Goal: Task Accomplishment & Management: Manage account settings

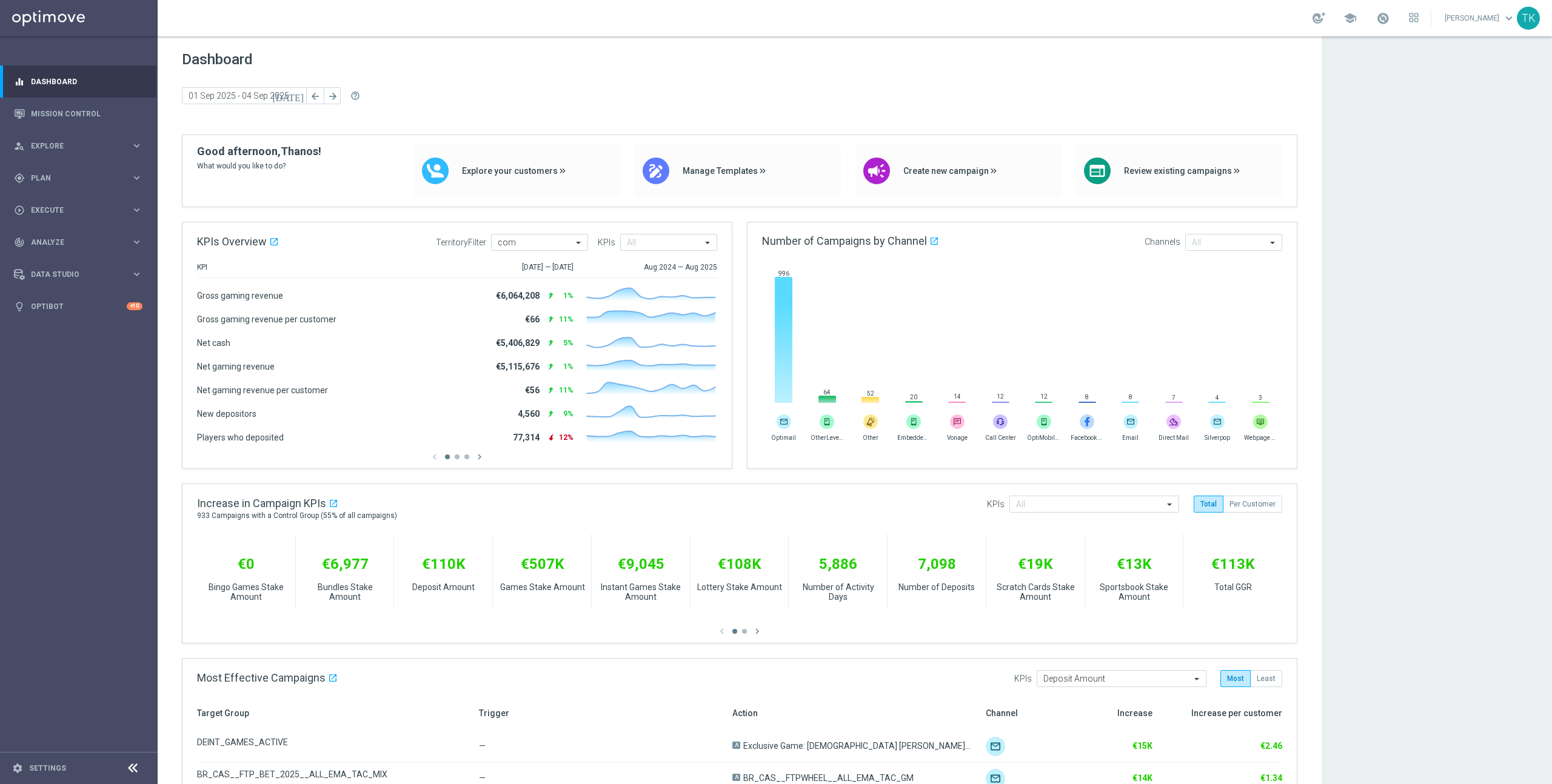
click at [38, 774] on footer "settings Settings" at bounding box center [79, 768] width 157 height 32
click at [44, 767] on link "Settings" at bounding box center [48, 768] width 37 height 7
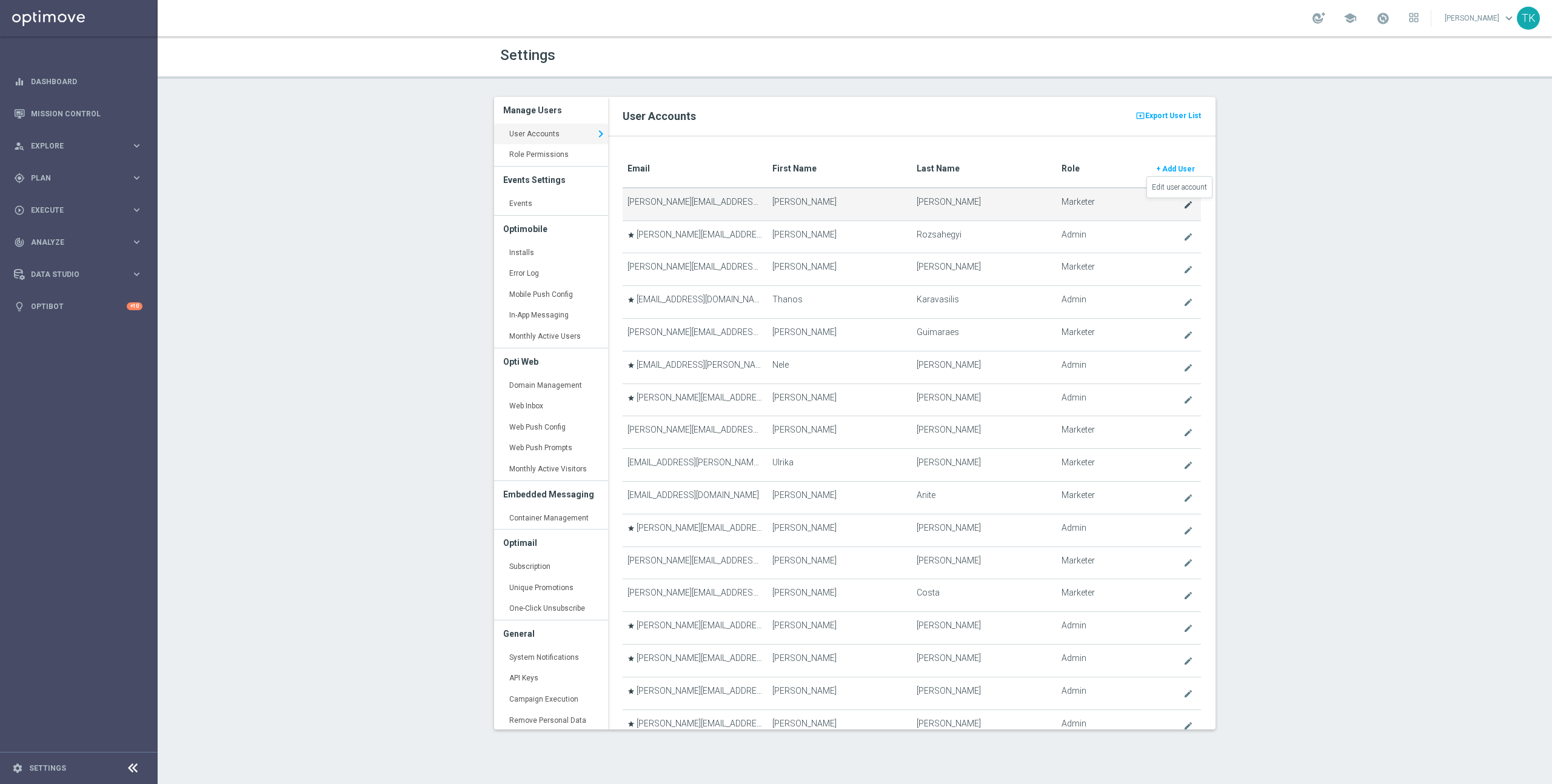
click at [1183, 206] on icon "create" at bounding box center [1187, 205] width 10 height 10
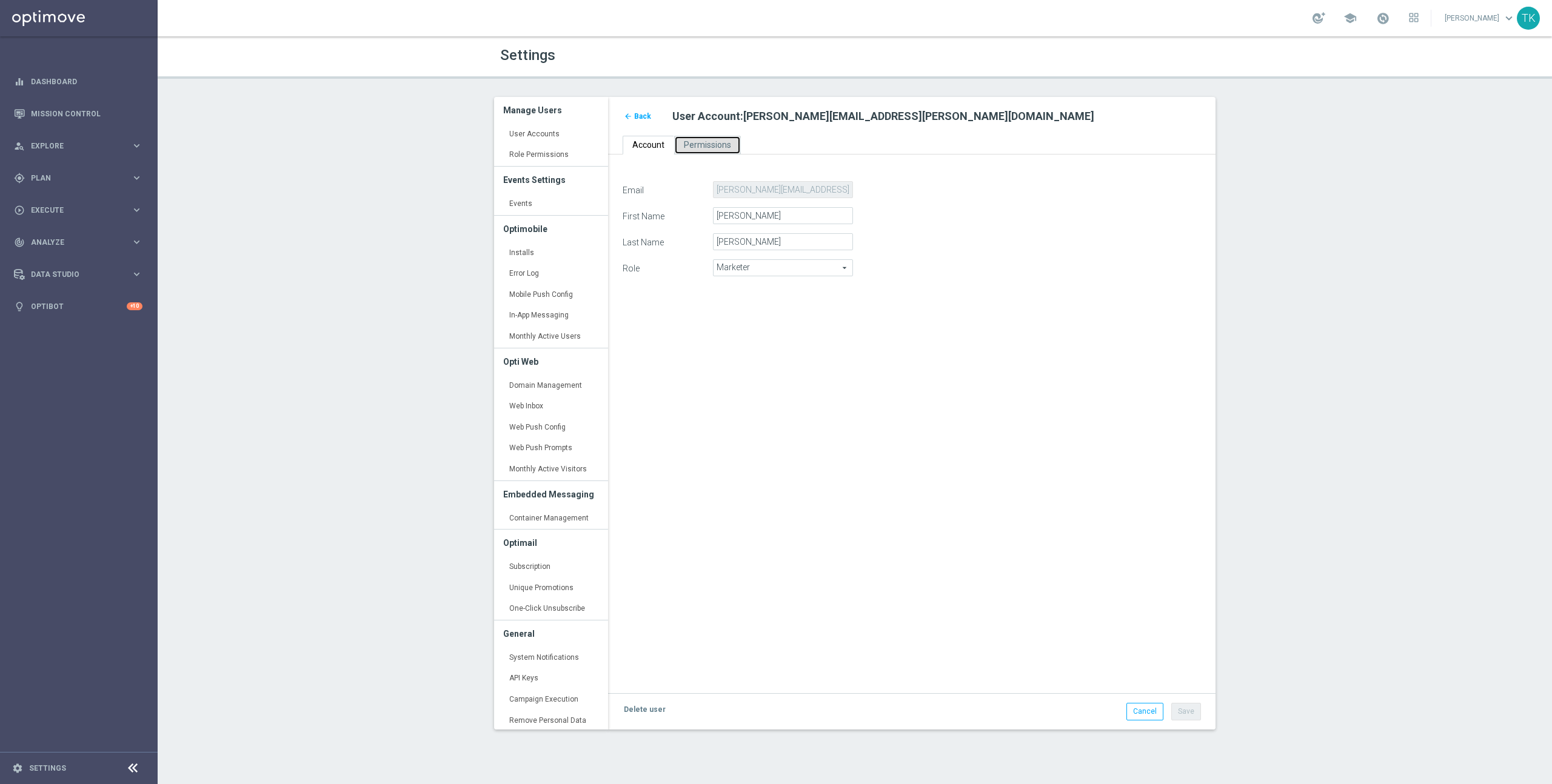
click at [708, 146] on span "Permissions" at bounding box center [707, 144] width 48 height 10
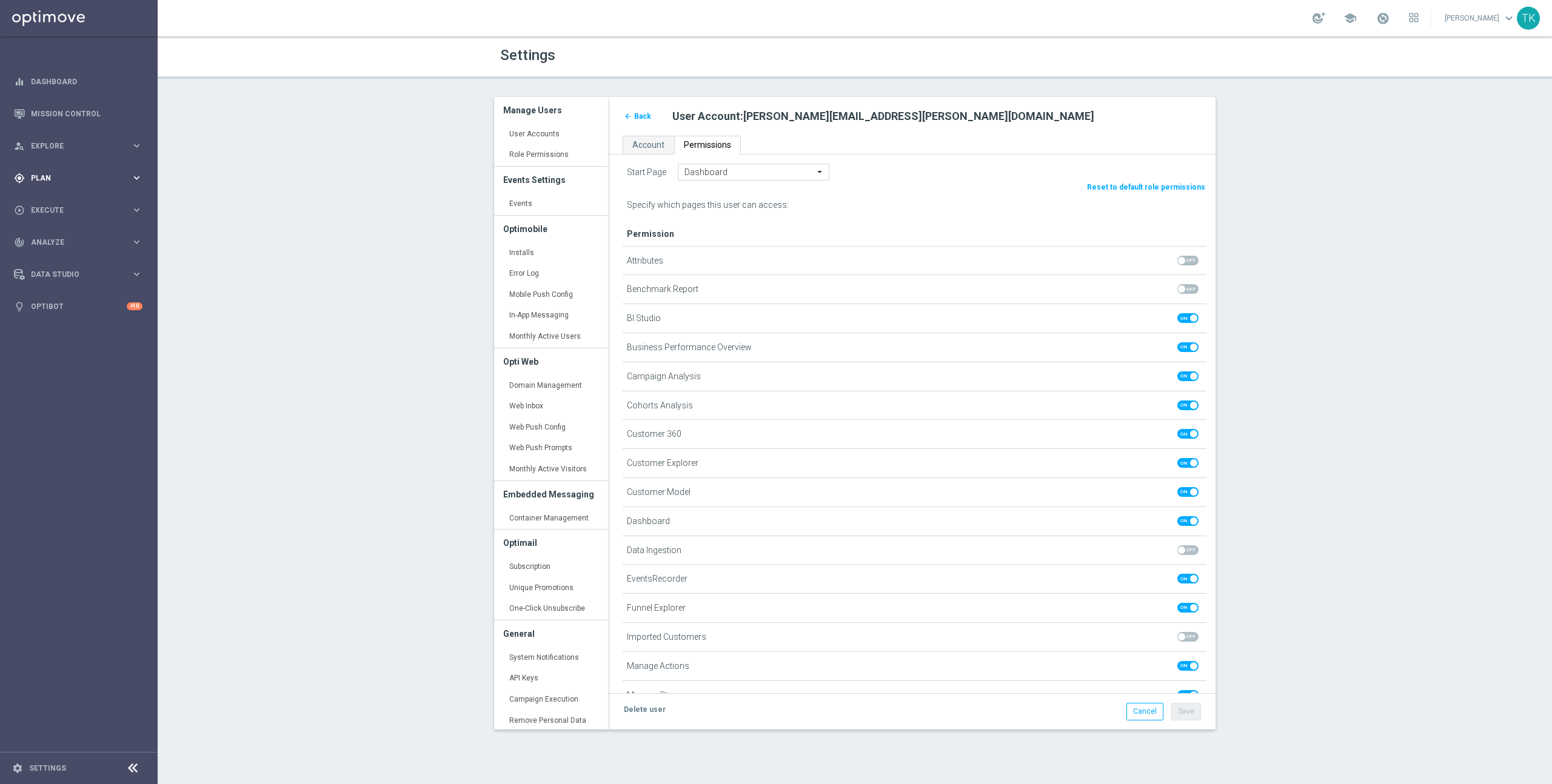
click at [115, 179] on span "Plan" at bounding box center [80, 178] width 100 height 7
click at [114, 237] on span "Templates" at bounding box center [75, 239] width 87 height 7
click at [47, 256] on link "Optimail" at bounding box center [81, 258] width 89 height 10
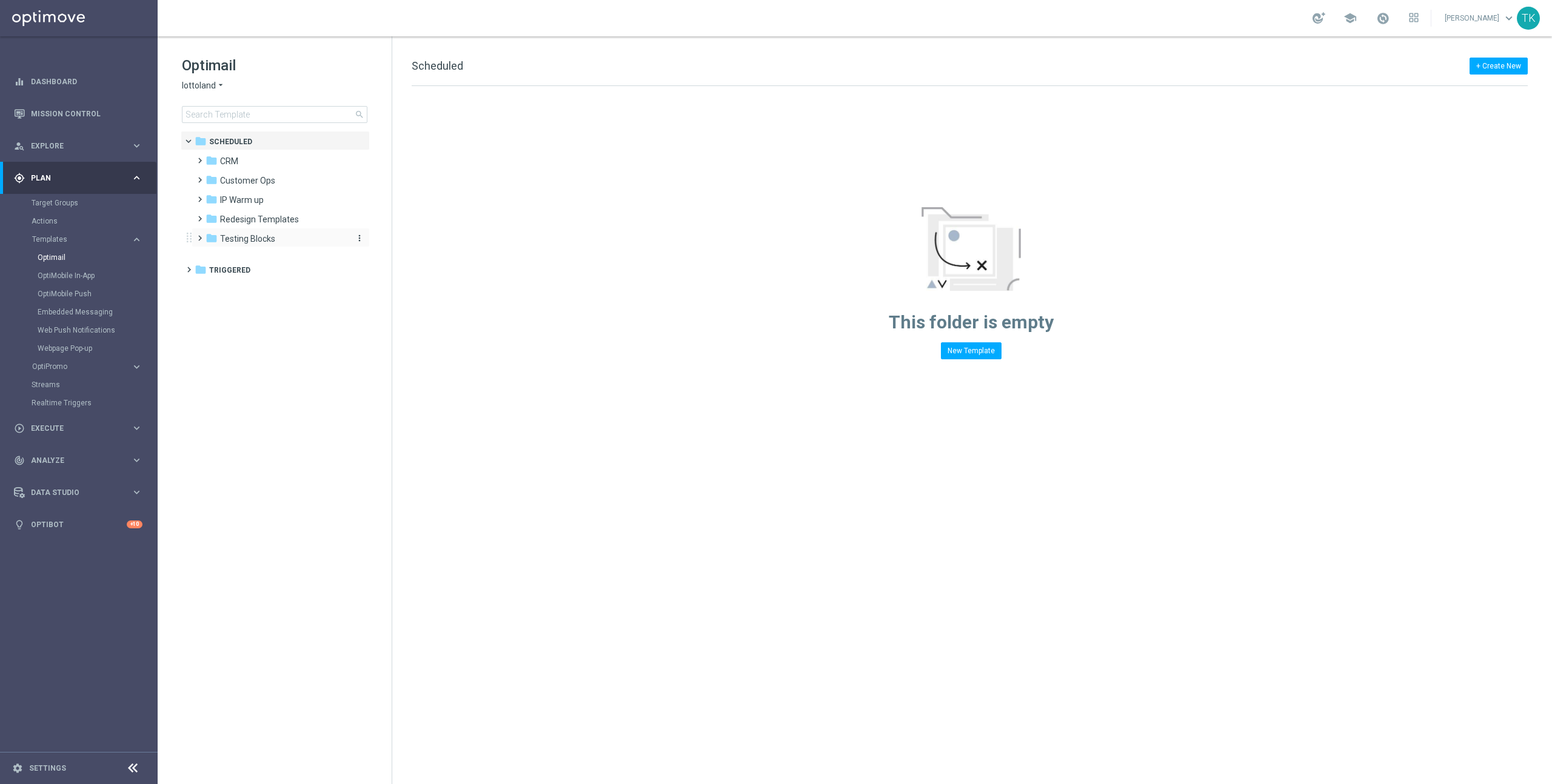
click at [247, 238] on span "Testing Blocks" at bounding box center [248, 238] width 55 height 11
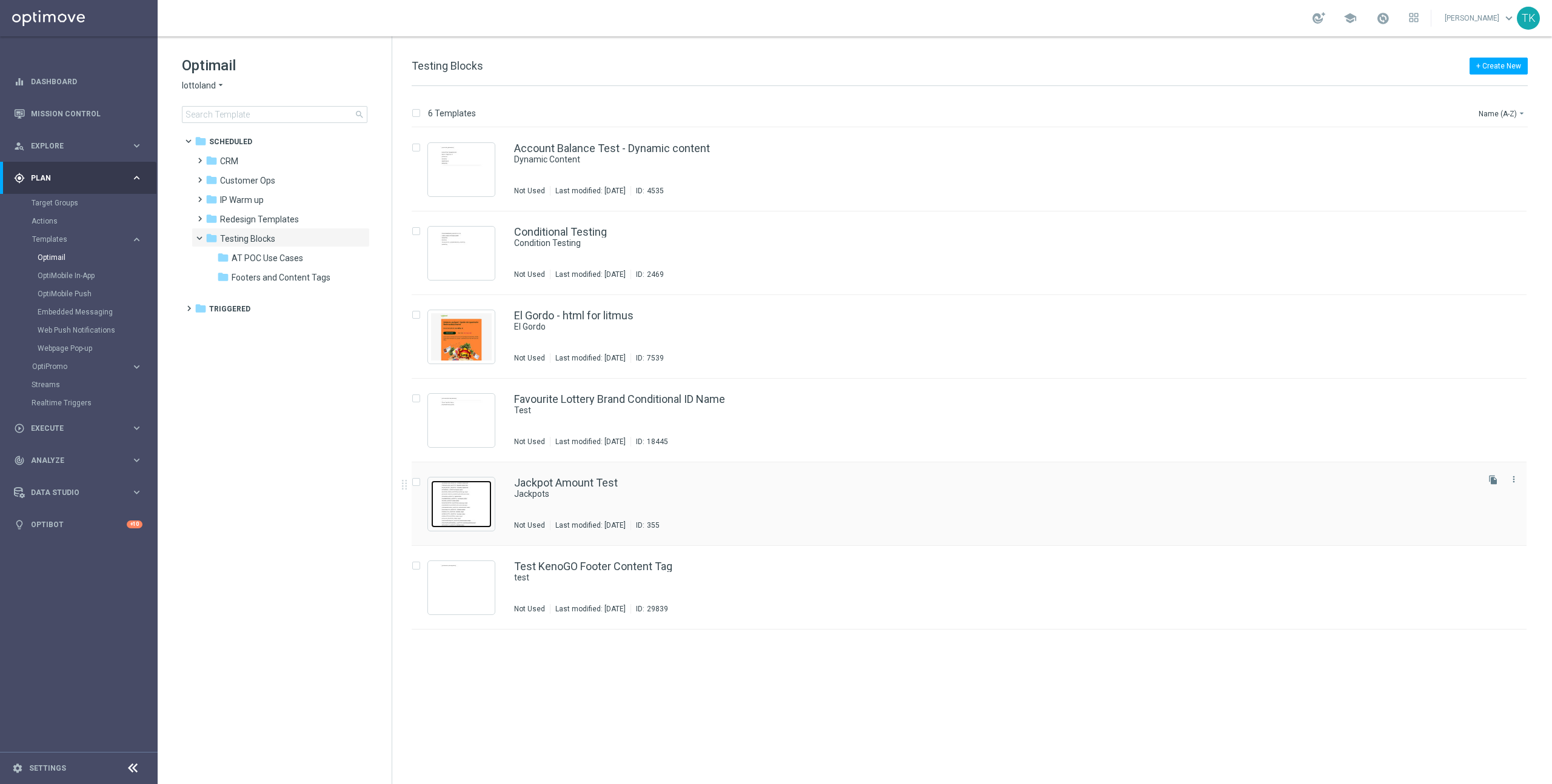
click at [463, 507] on img "Press SPACE to select this row." at bounding box center [461, 504] width 60 height 48
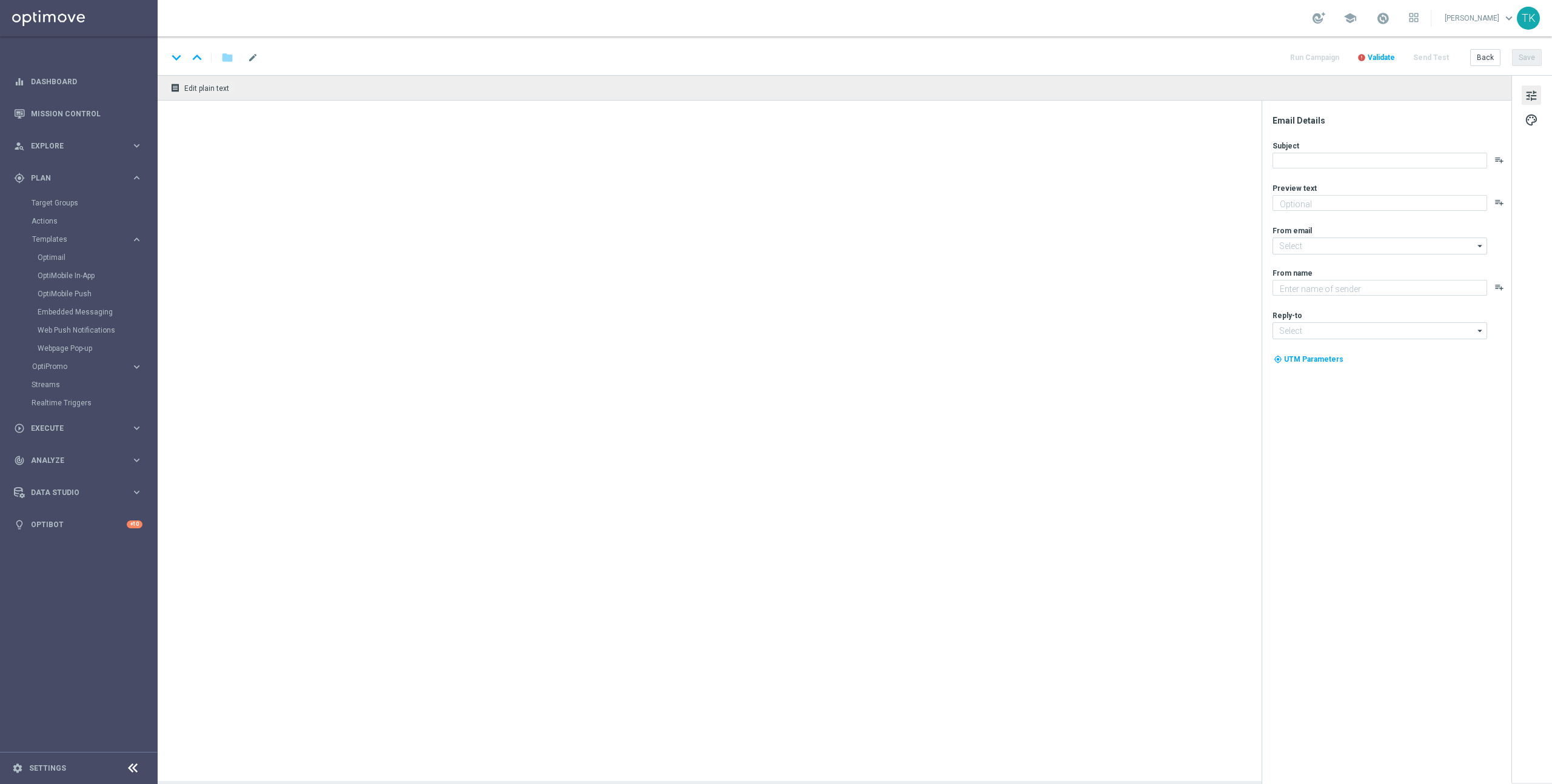
type input "mail@crm.lottoland.com"
type textarea "Lottoland"
type input "service@lottoland.com"
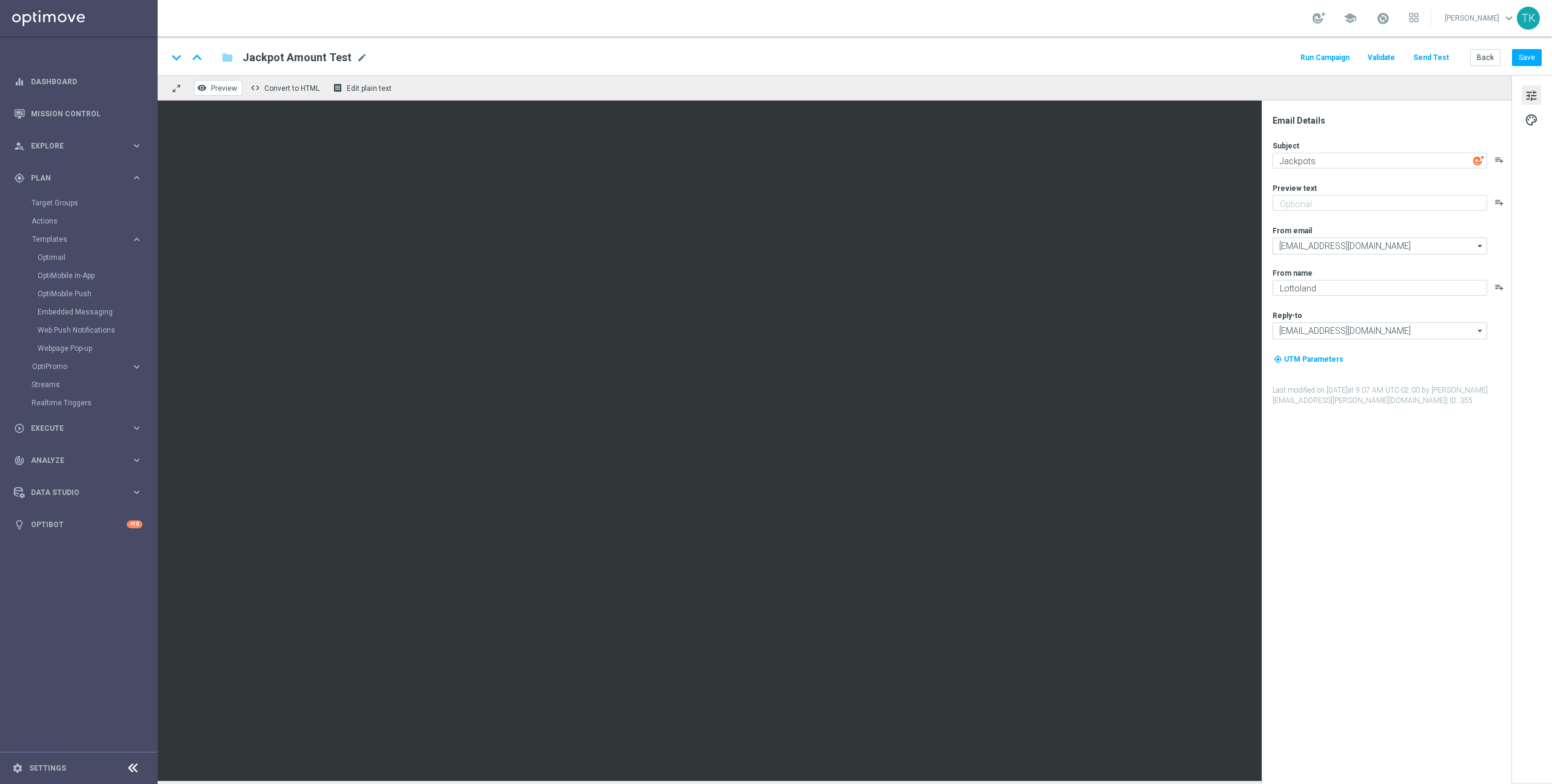
click at [220, 89] on span "Preview" at bounding box center [224, 88] width 27 height 8
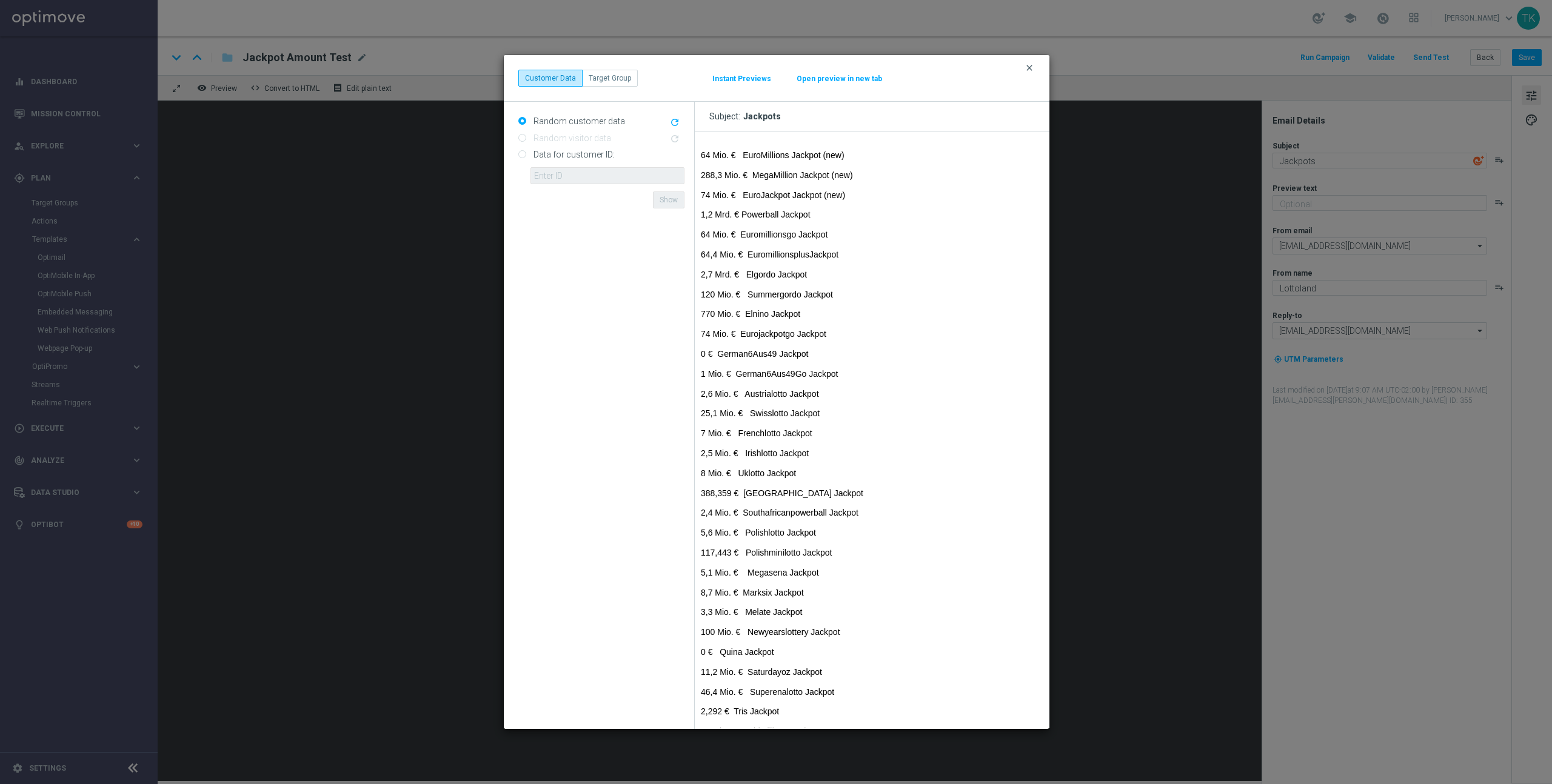
click at [1031, 68] on icon "clear" at bounding box center [1029, 68] width 10 height 10
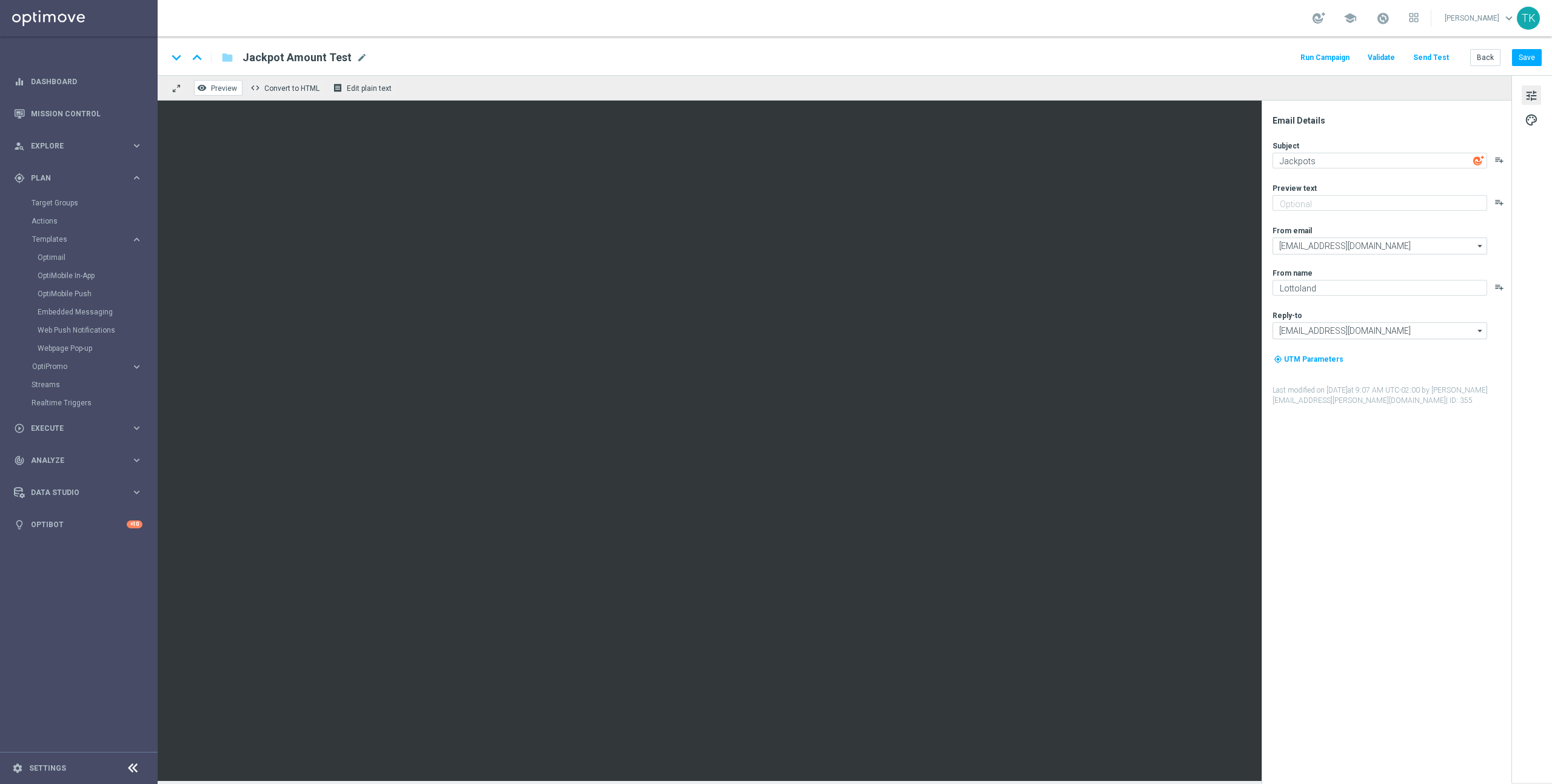
click at [229, 87] on span "Preview" at bounding box center [224, 88] width 27 height 8
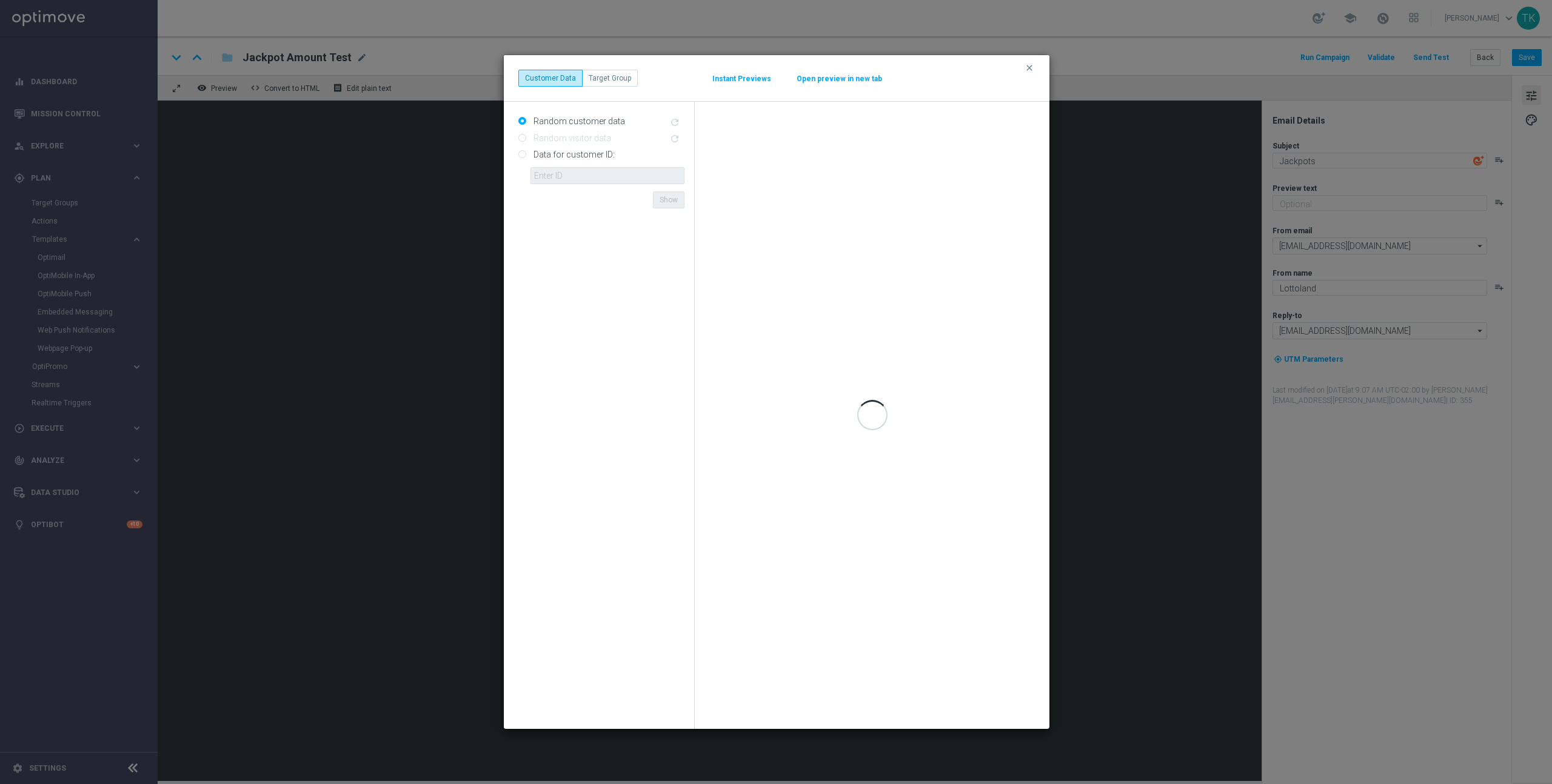
click at [559, 159] on label "Data for customer ID:" at bounding box center [572, 154] width 84 height 11
click at [526, 159] on input "Data for customer ID:" at bounding box center [522, 155] width 8 height 8
radio input "true"
click at [562, 176] on input "text" at bounding box center [607, 175] width 154 height 17
paste input "16121522"
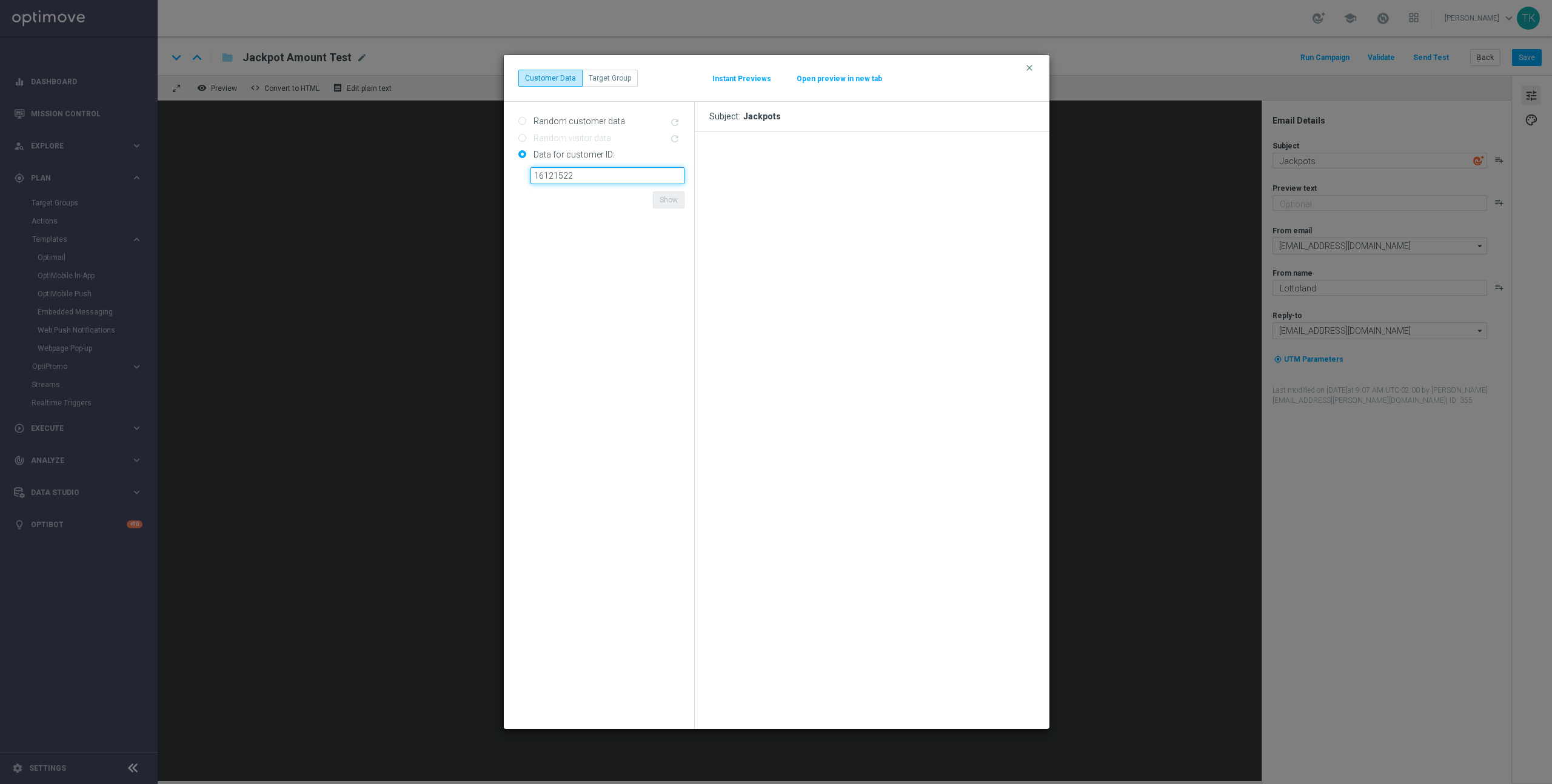
type input "16121522"
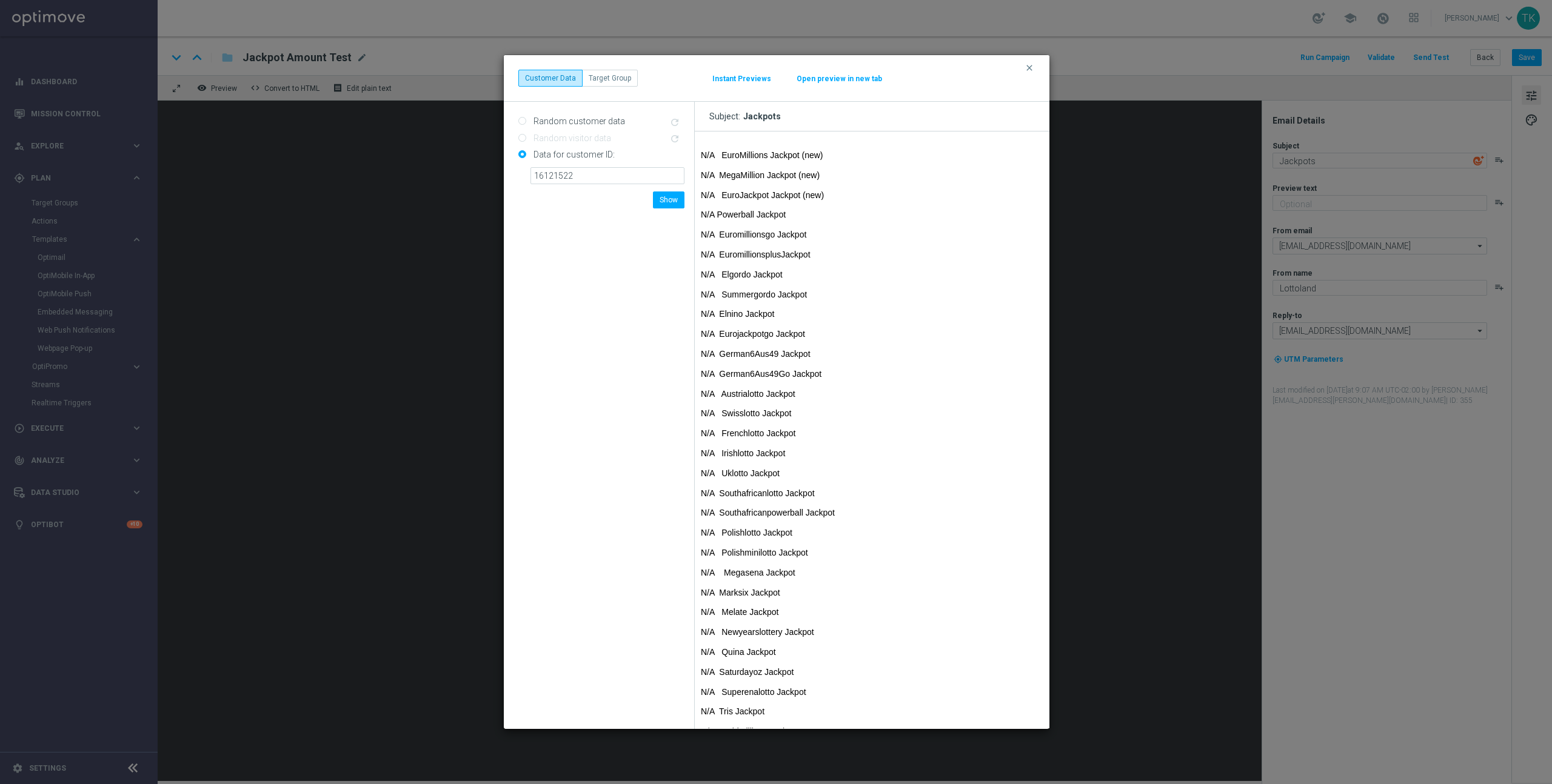
click at [601, 206] on form "Random customer data refresh Random visitor data refresh Data for customer ID: …" at bounding box center [601, 415] width 166 height 608
click at [665, 199] on button "Show" at bounding box center [668, 200] width 31 height 17
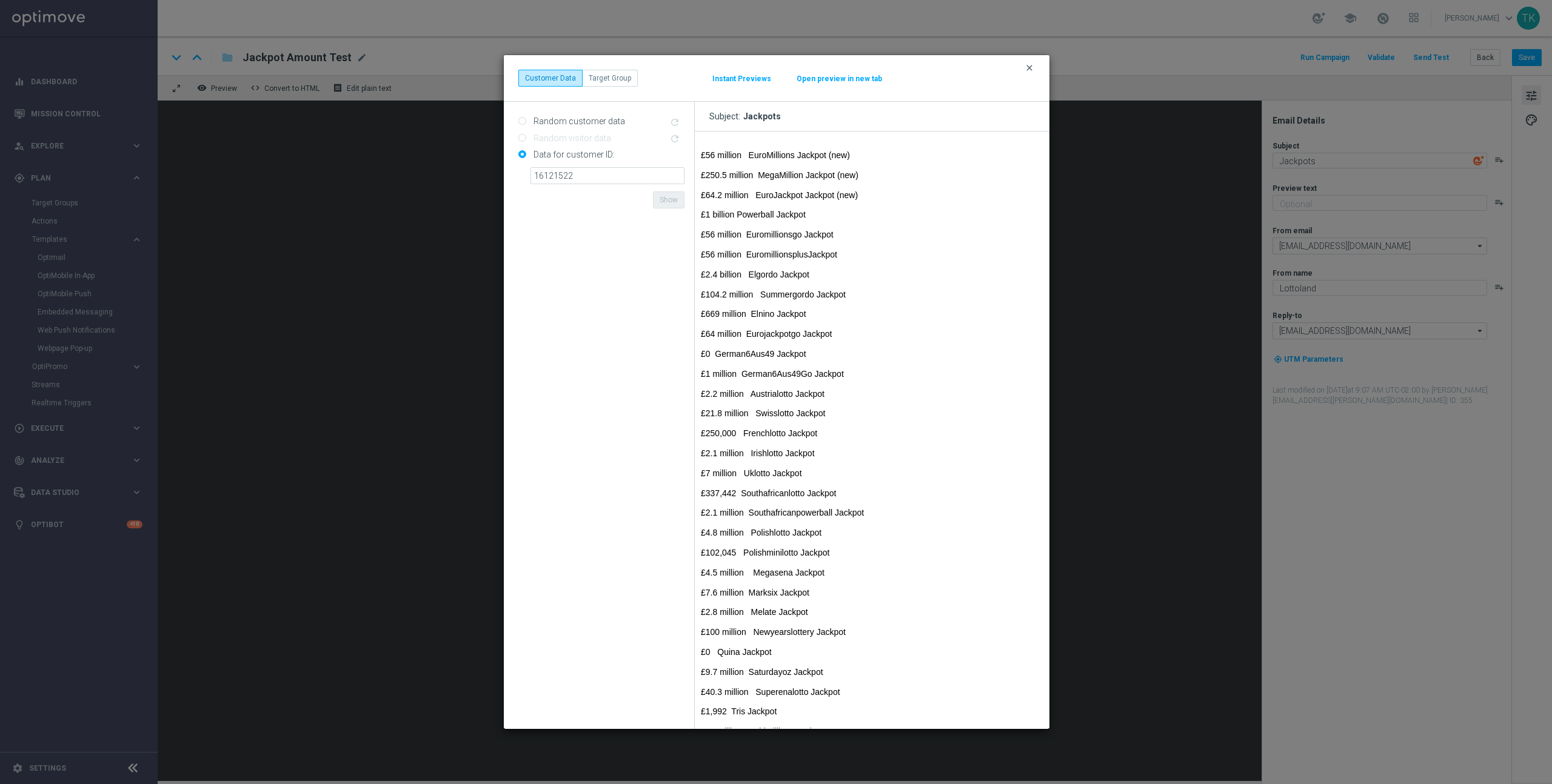
click at [1031, 68] on icon "clear" at bounding box center [1029, 68] width 10 height 10
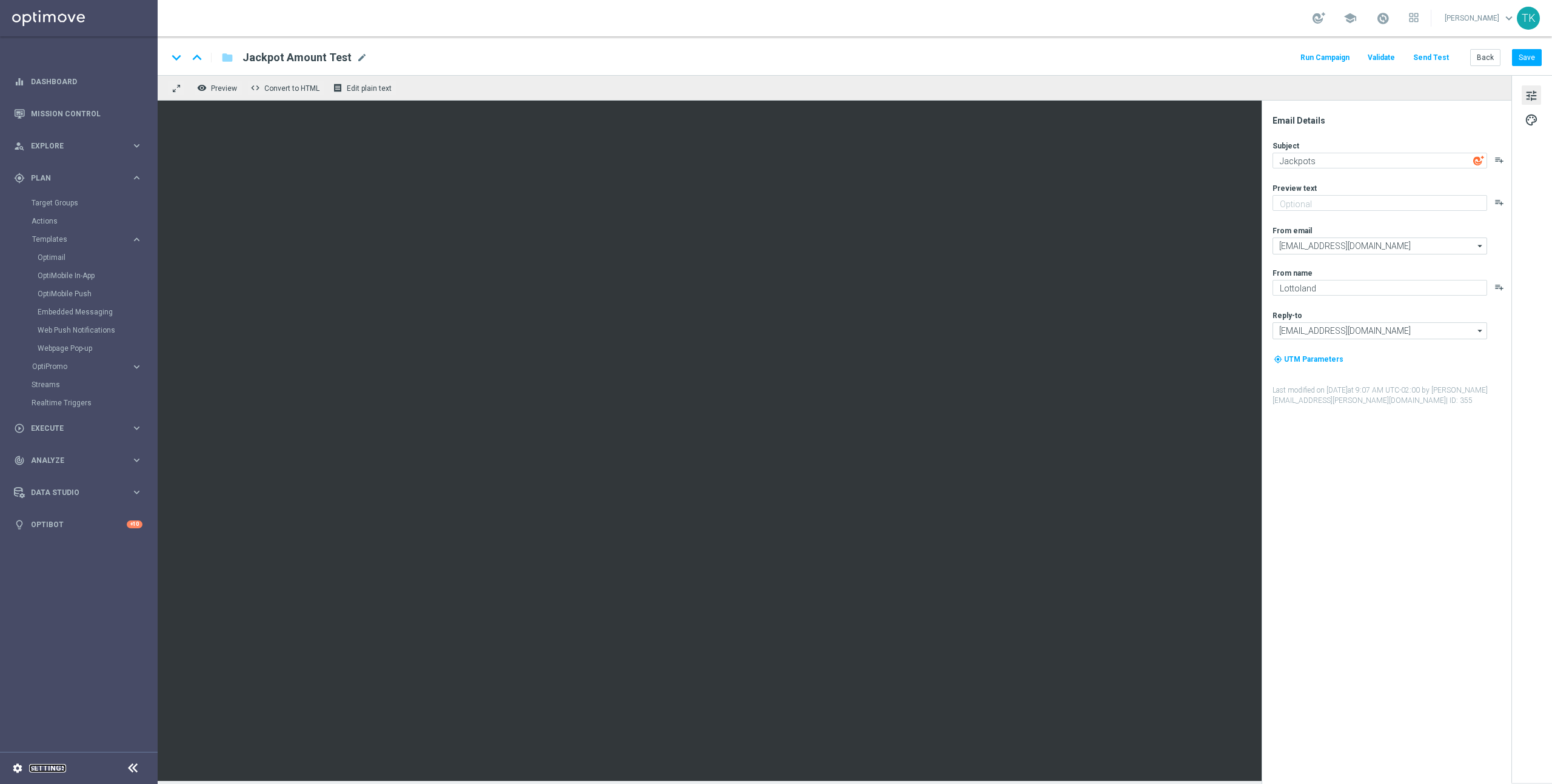
click at [56, 768] on link "Settings" at bounding box center [48, 768] width 37 height 7
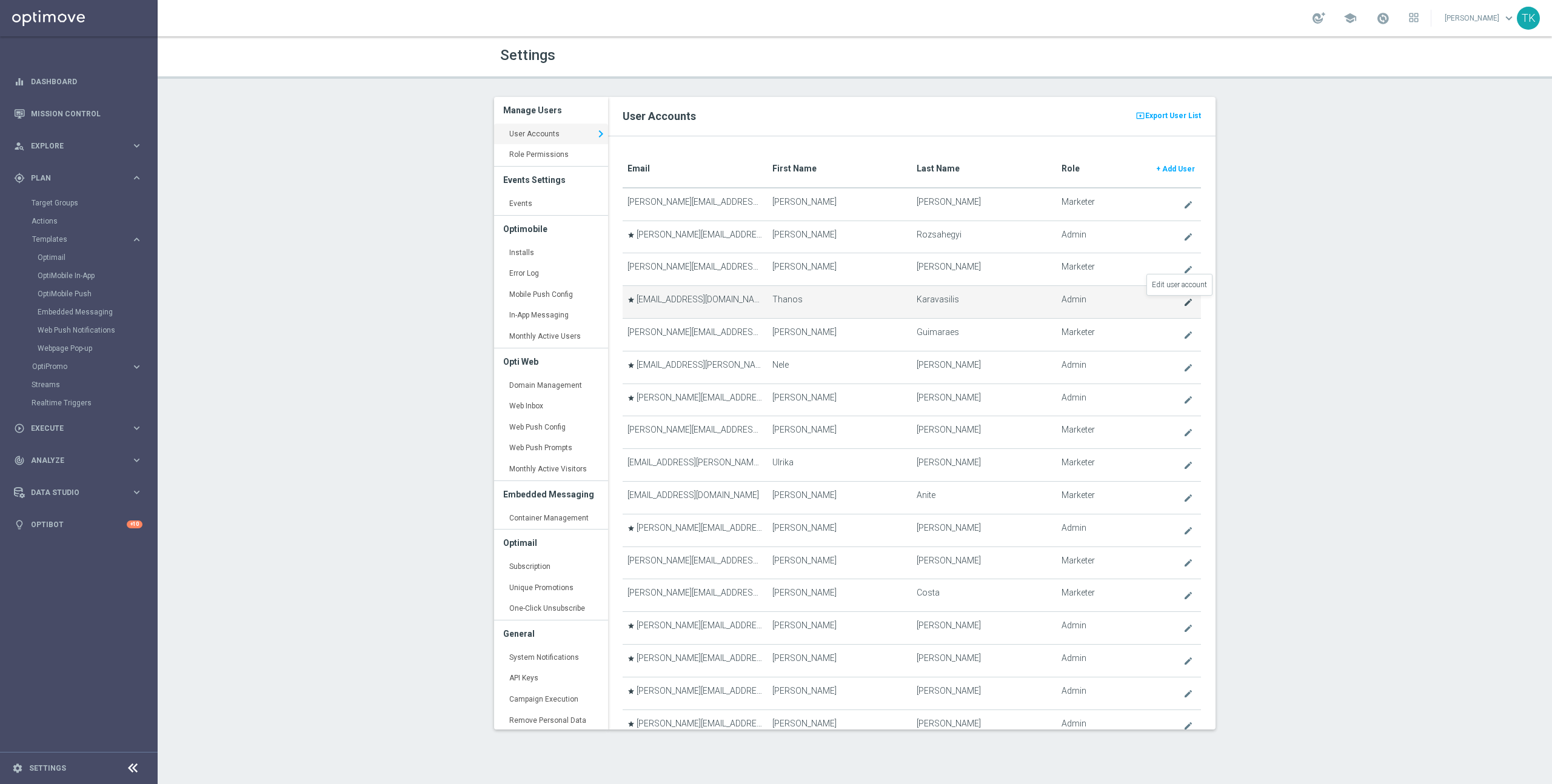
click at [1183, 303] on icon "create" at bounding box center [1187, 302] width 10 height 10
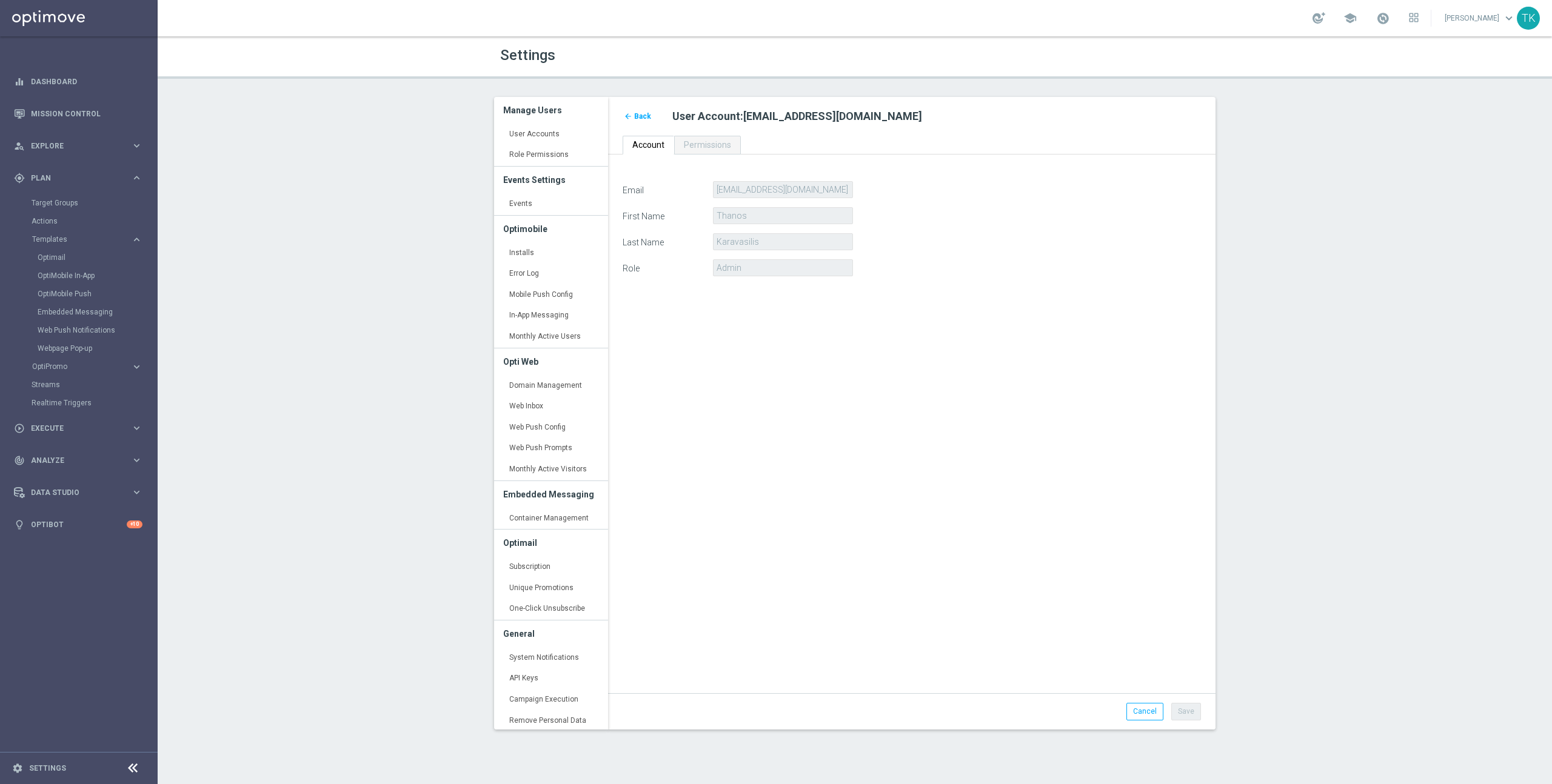
click at [1180, 302] on div "Email thanos.karavasilis@lottoland.com First Name Thanos Last Name Karavasilis …" at bounding box center [911, 430] width 597 height 499
click at [704, 148] on span "Permissions" at bounding box center [707, 144] width 48 height 10
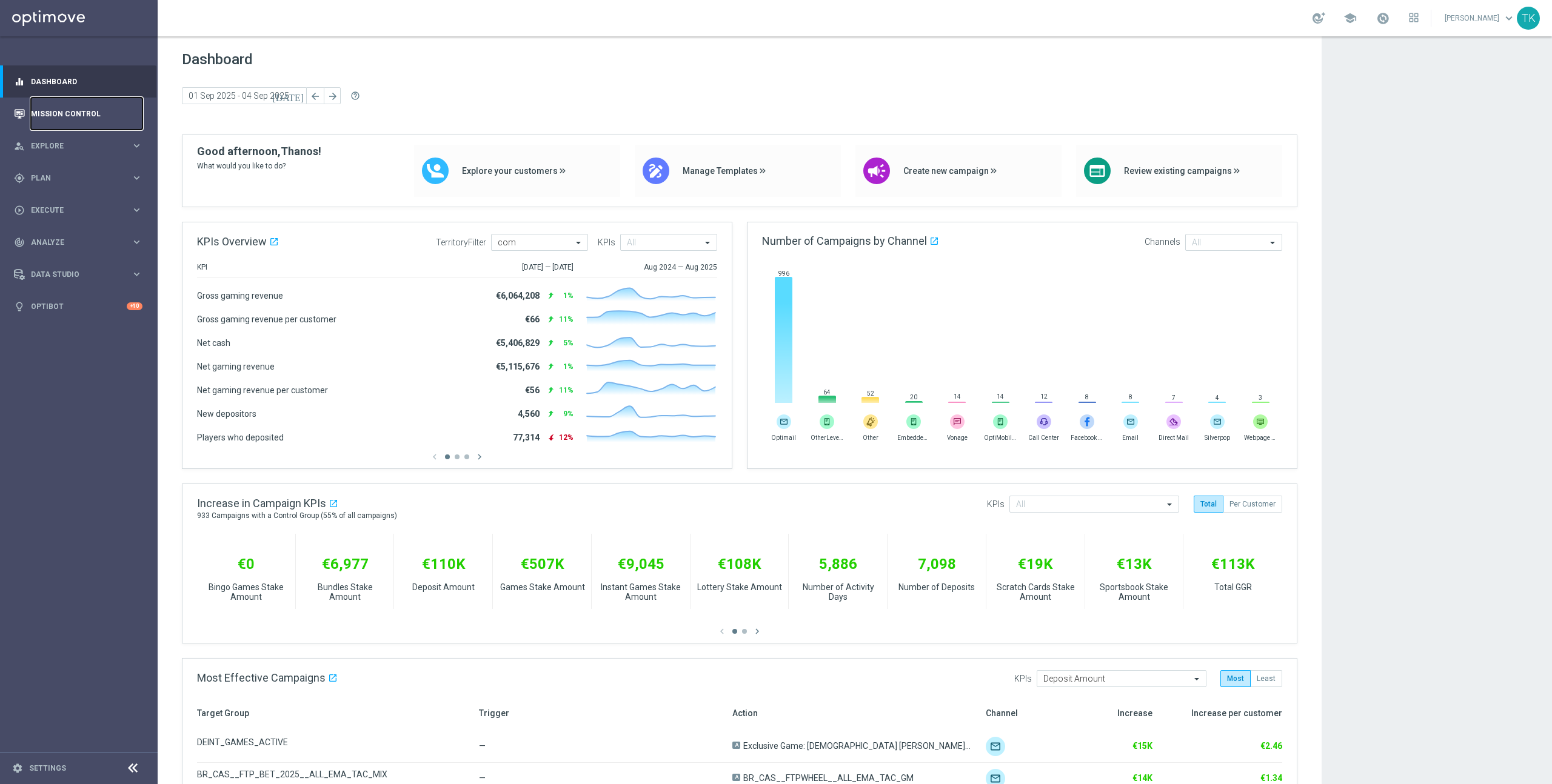
click at [68, 120] on link "Mission Control" at bounding box center [87, 113] width 112 height 32
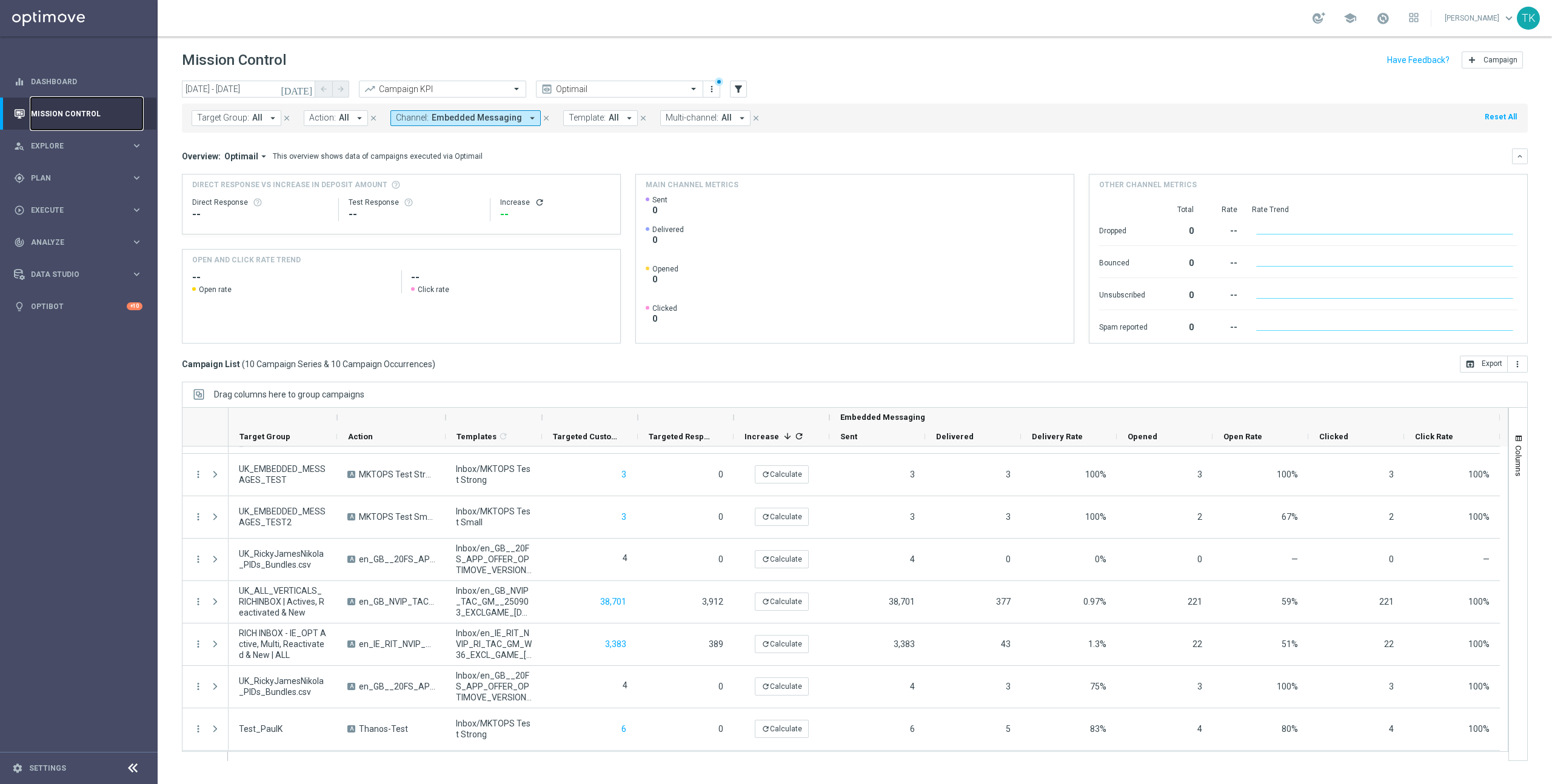
scroll to position [120, 0]
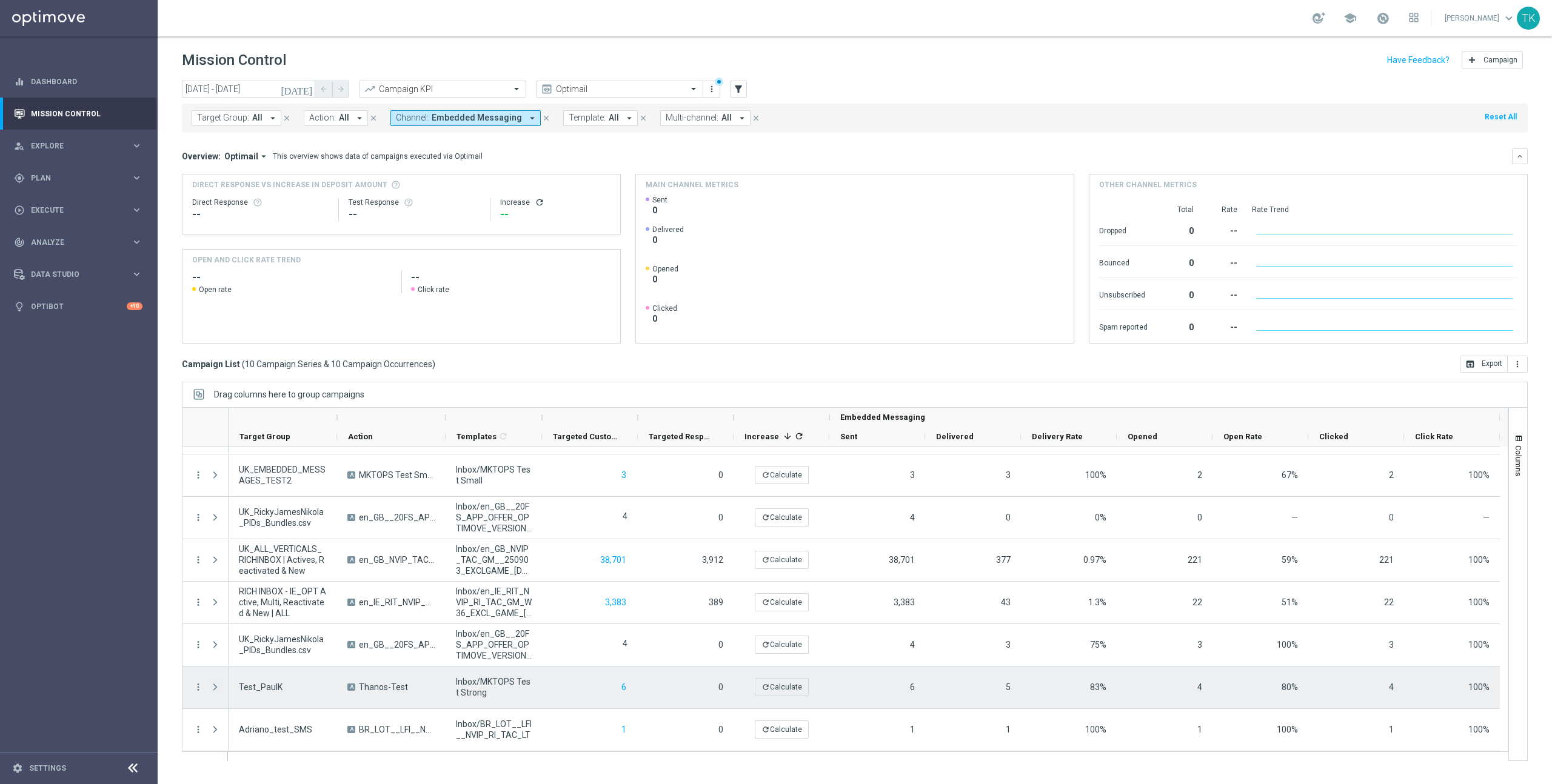
click at [213, 685] on span "Press SPACE to select this row." at bounding box center [215, 687] width 11 height 10
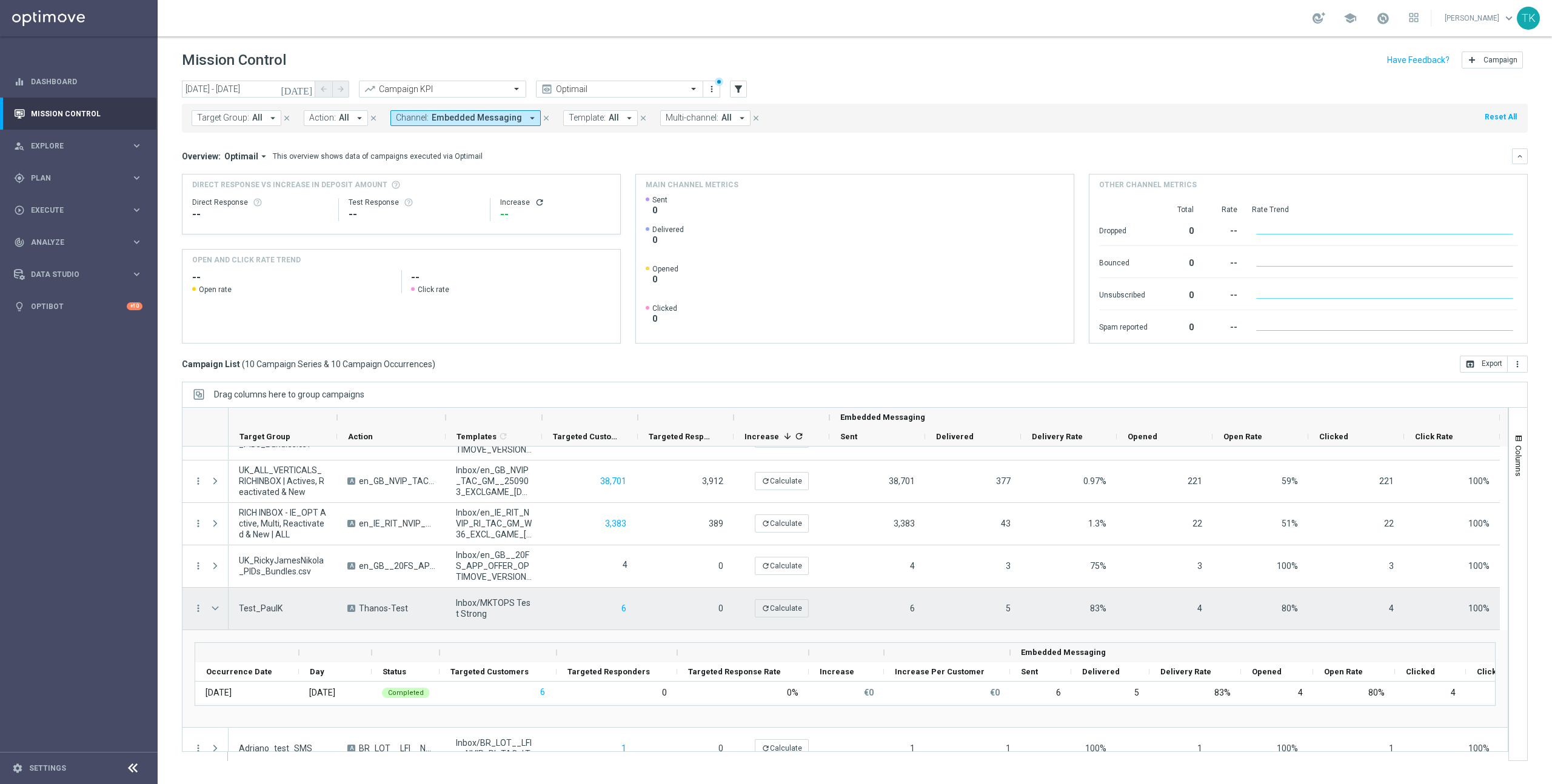
click at [1179, 610] on div "4" at bounding box center [1164, 609] width 96 height 42
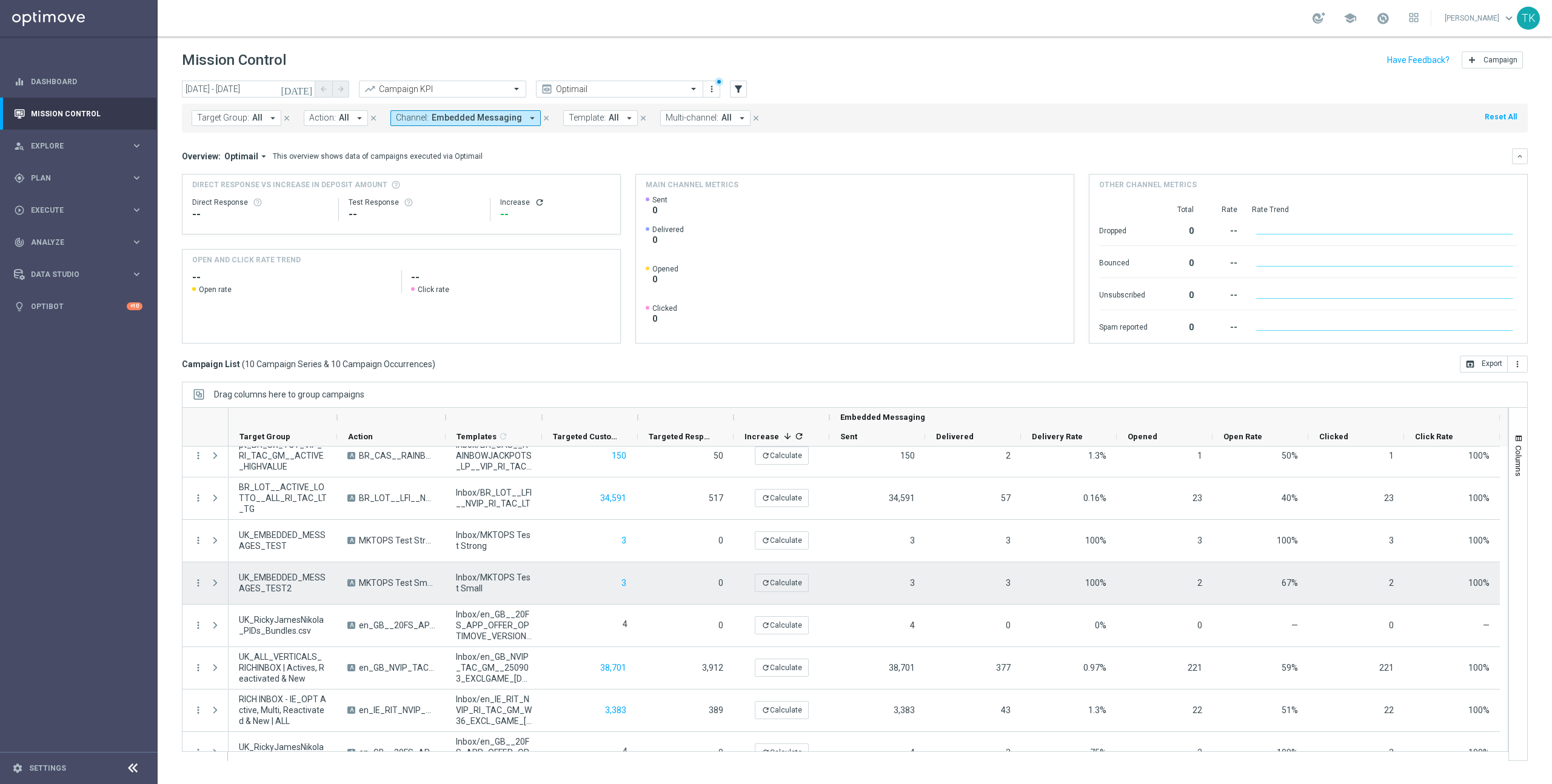
scroll to position [0, 0]
